Goal: Task Accomplishment & Management: Manage account settings

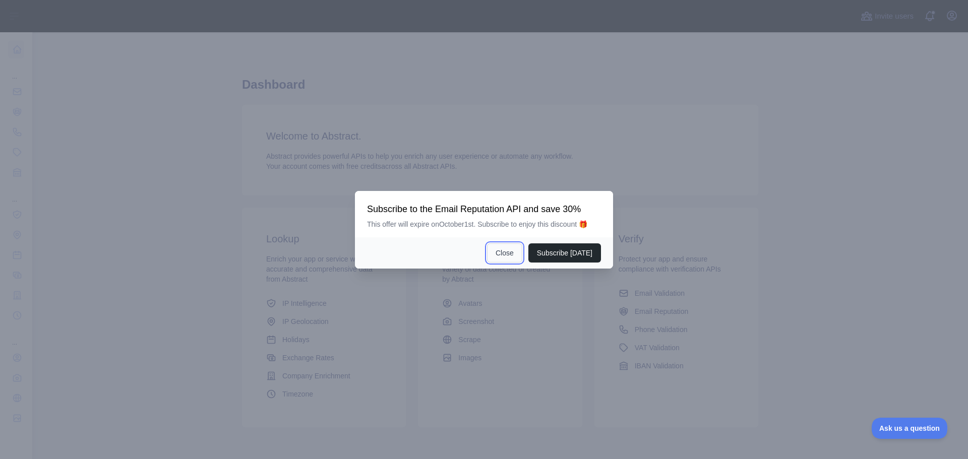
click at [510, 255] on button "Close" at bounding box center [504, 252] width 35 height 19
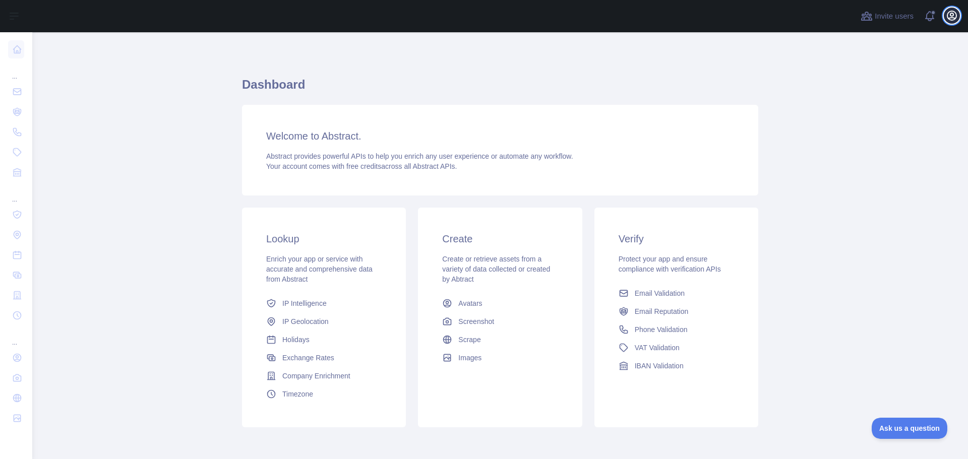
click at [952, 16] on icon "button" at bounding box center [951, 15] width 9 height 9
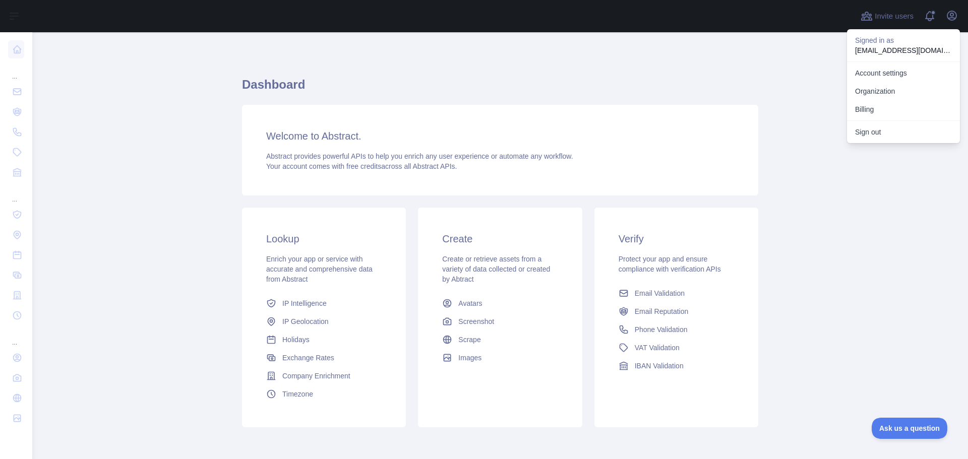
click at [773, 80] on main "Dashboard Welcome to Abstract. Abstract provides powerful APIs to help you enri…" at bounding box center [499, 245] width 935 height 427
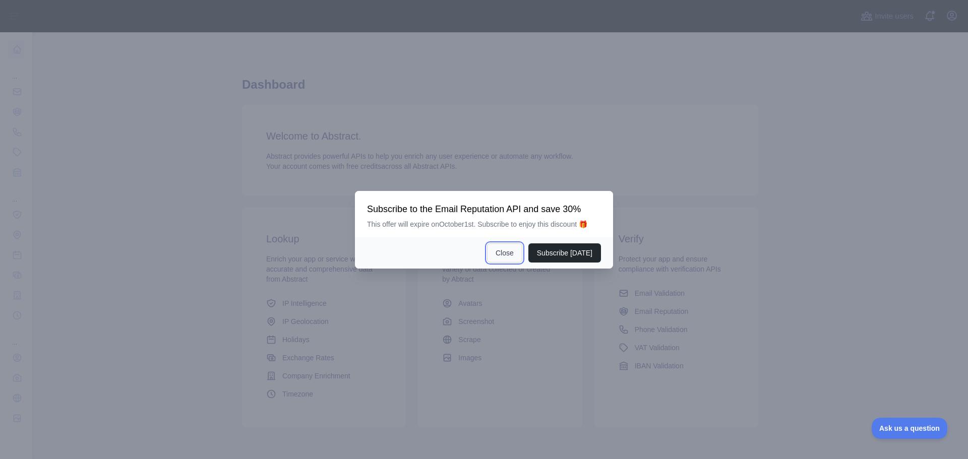
click at [510, 258] on button "Close" at bounding box center [504, 252] width 35 height 19
click at [498, 252] on button "Close" at bounding box center [504, 252] width 35 height 19
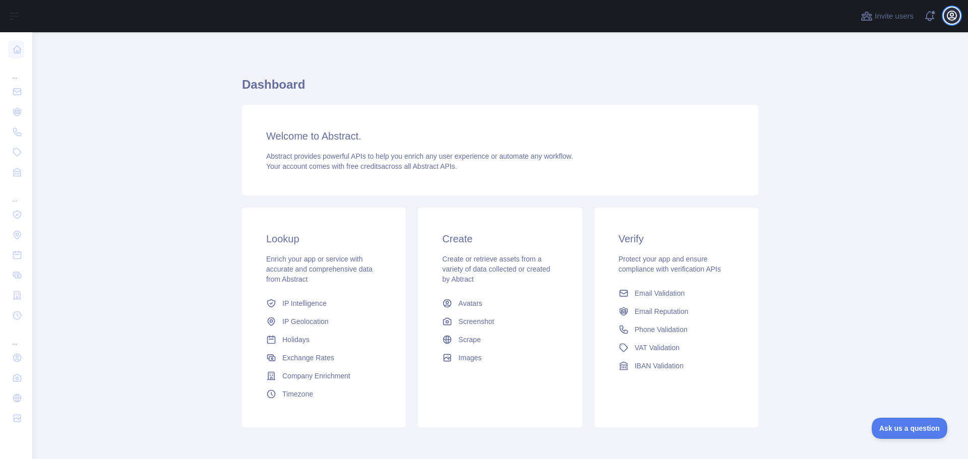
click at [951, 19] on icon "button" at bounding box center [952, 16] width 12 height 12
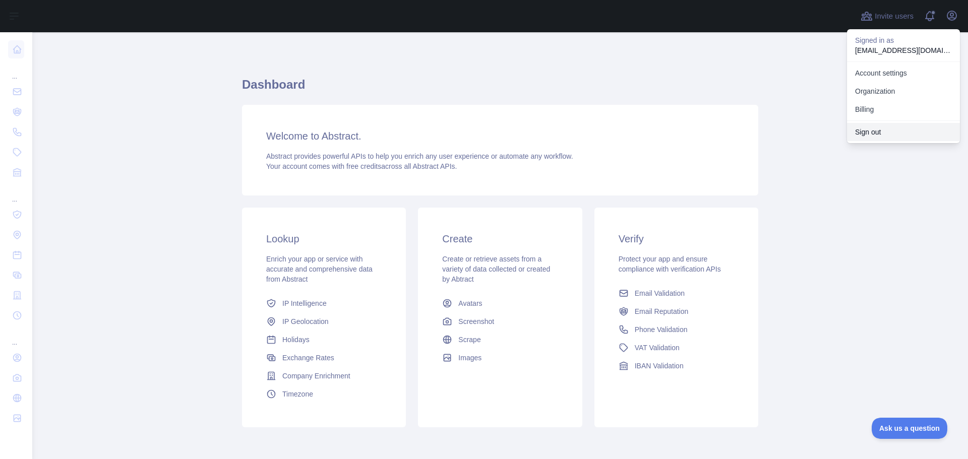
click at [875, 132] on button "Sign out" at bounding box center [903, 132] width 113 height 18
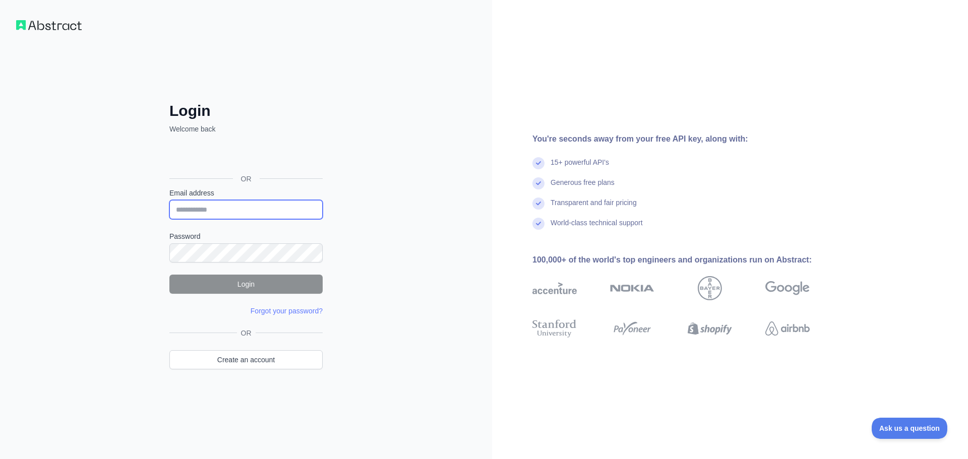
click at [235, 204] on input "Email address" at bounding box center [245, 209] width 153 height 19
type input "**********"
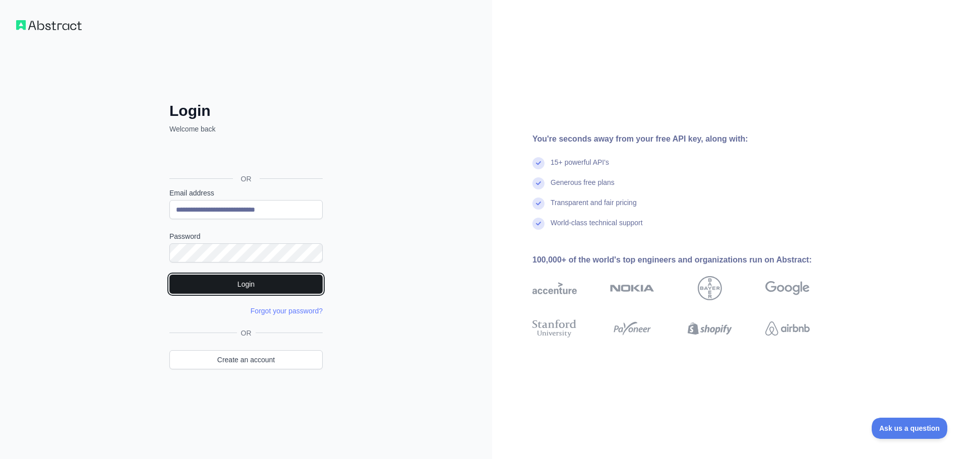
click at [245, 287] on button "Login" at bounding box center [245, 284] width 153 height 19
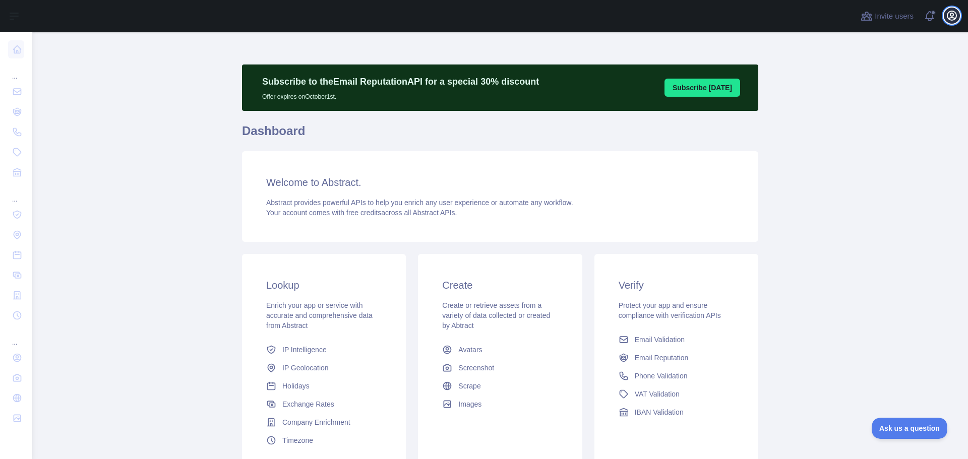
click at [951, 14] on icon "button" at bounding box center [951, 15] width 9 height 9
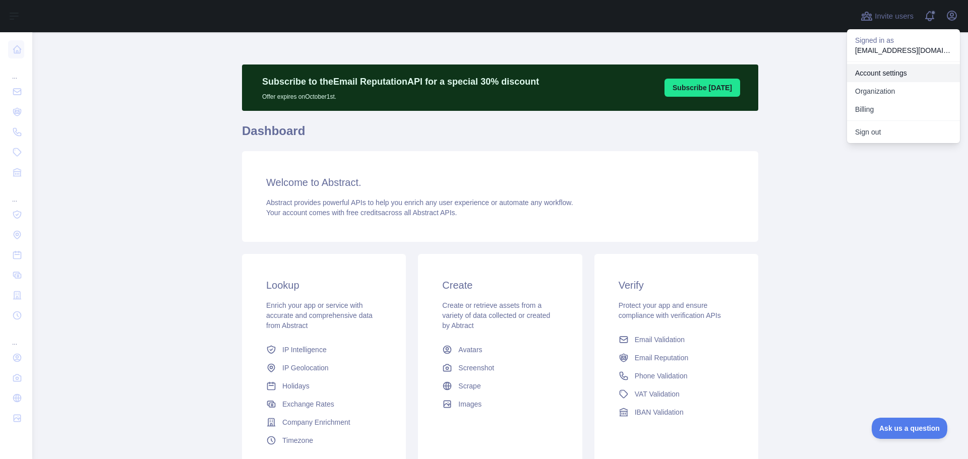
click at [880, 74] on link "Account settings" at bounding box center [903, 73] width 113 height 18
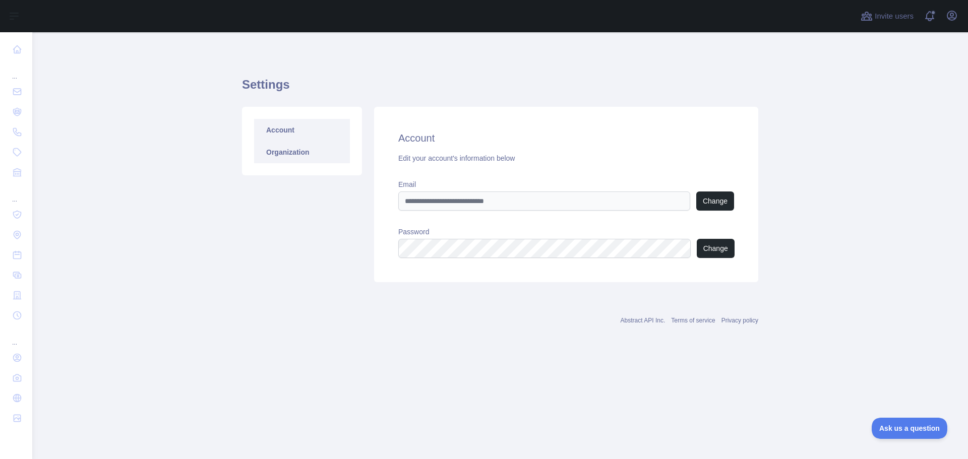
click at [285, 154] on link "Organization" at bounding box center [302, 152] width 96 height 22
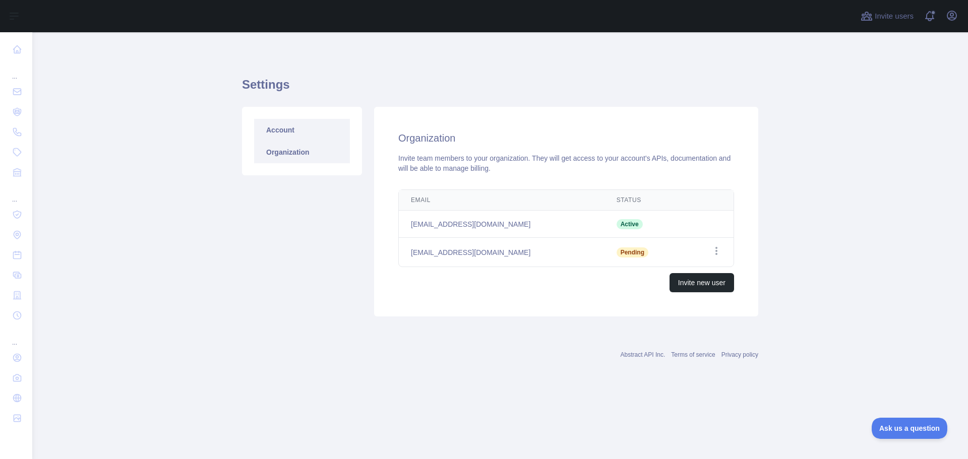
click at [273, 132] on link "Account" at bounding box center [302, 130] width 96 height 22
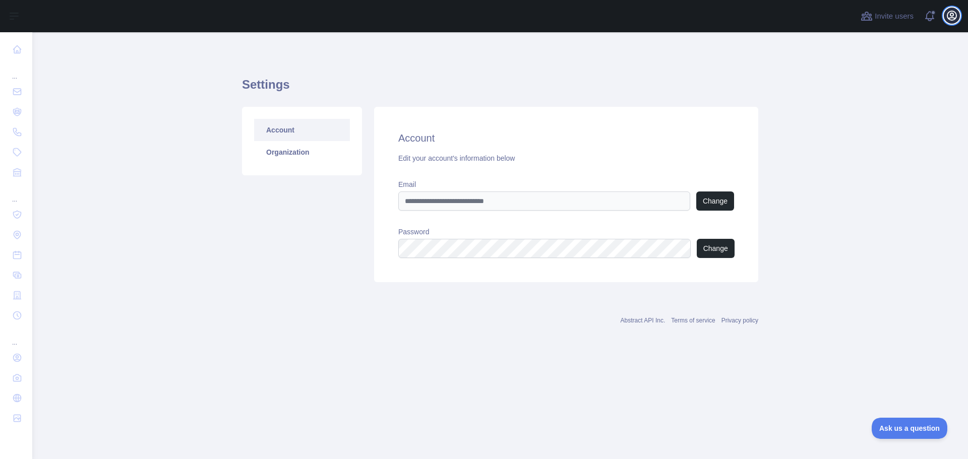
click at [954, 17] on icon "button" at bounding box center [952, 16] width 12 height 12
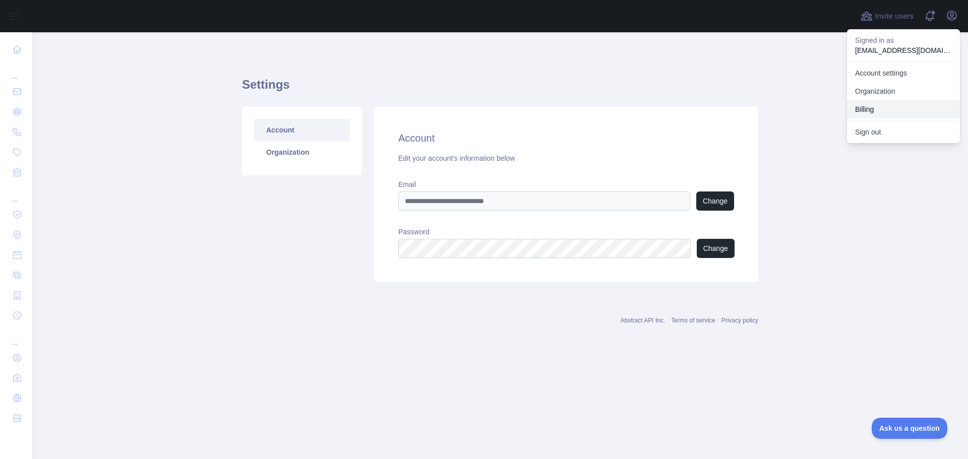
click at [874, 108] on button "Billing" at bounding box center [903, 109] width 113 height 18
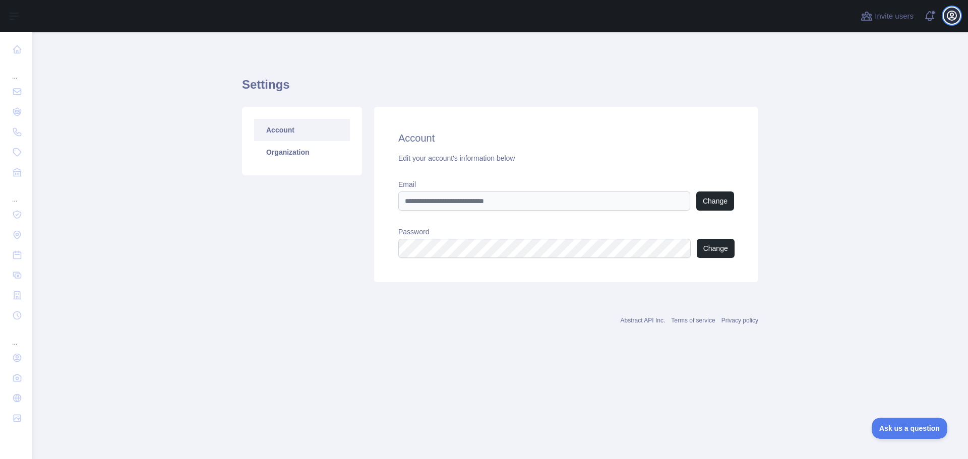
click at [954, 17] on icon "button" at bounding box center [952, 16] width 12 height 12
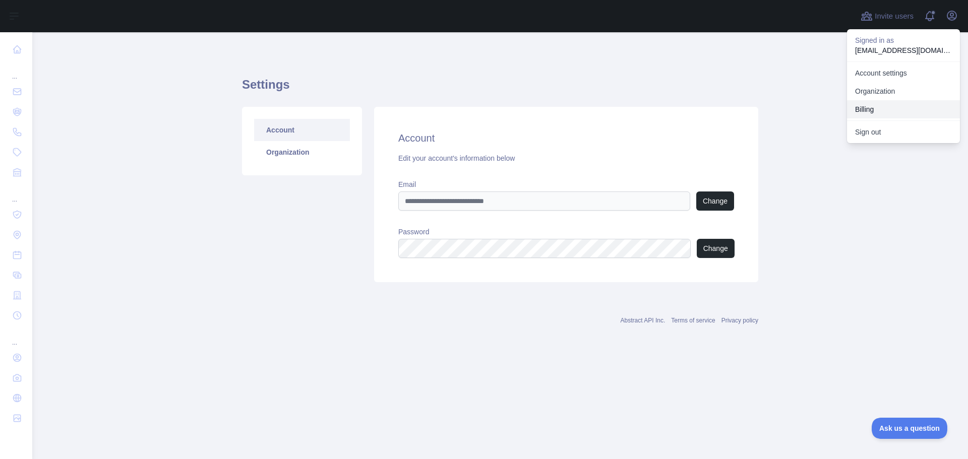
click at [864, 110] on button "Billing" at bounding box center [903, 109] width 113 height 18
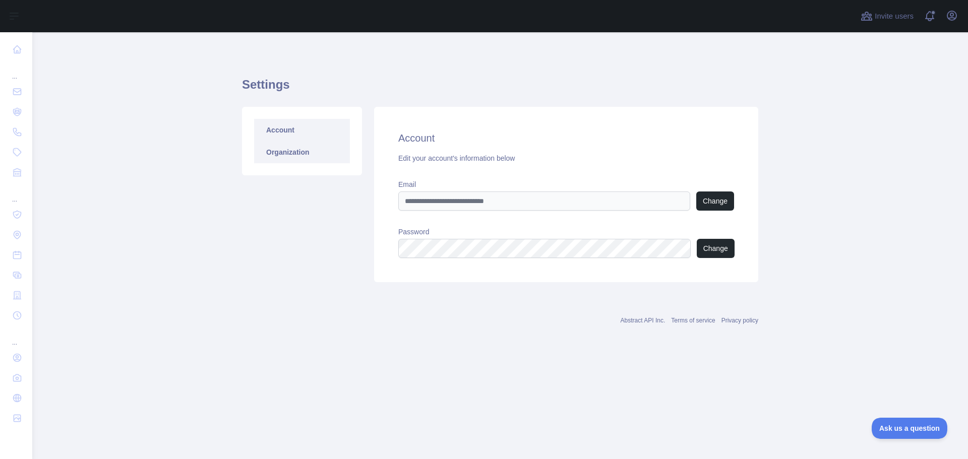
click at [274, 150] on link "Organization" at bounding box center [302, 152] width 96 height 22
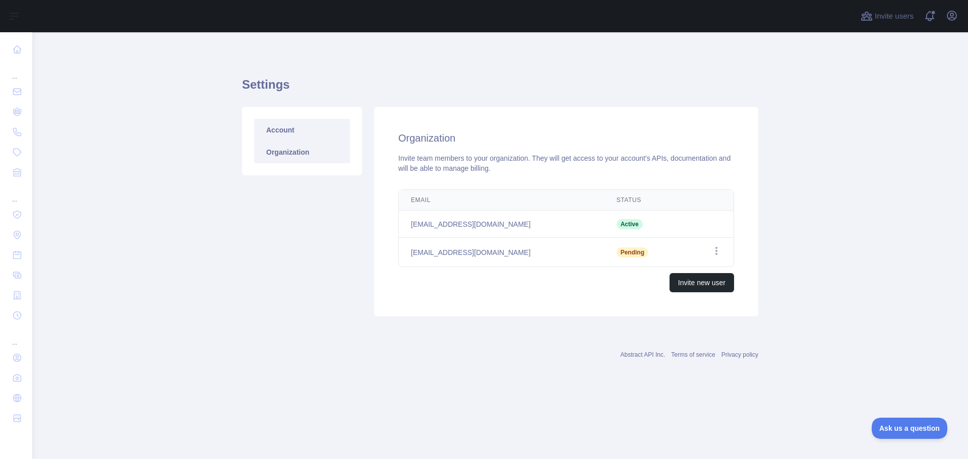
click at [279, 130] on link "Account" at bounding box center [302, 130] width 96 height 22
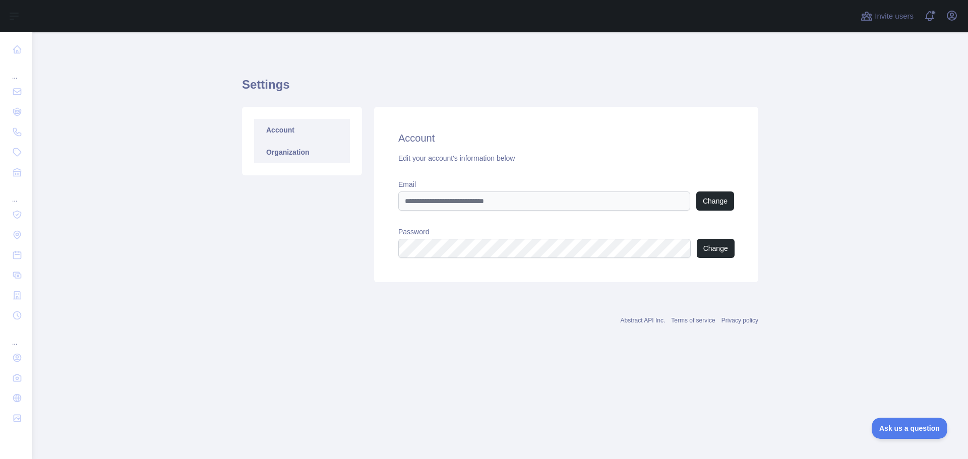
click at [278, 156] on link "Organization" at bounding box center [302, 152] width 96 height 22
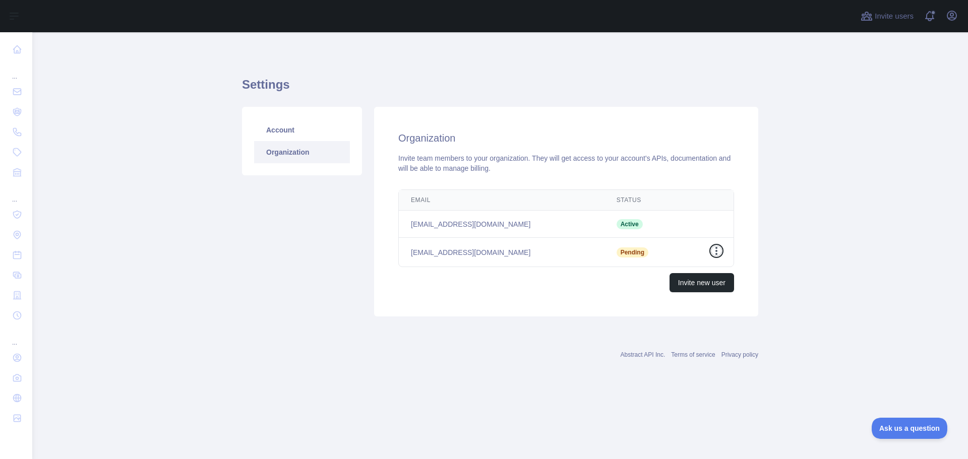
click at [715, 249] on icon "button" at bounding box center [716, 251] width 10 height 10
click at [814, 250] on main "Settings Account Organization Organization Invite team members to your organiza…" at bounding box center [499, 245] width 935 height 427
